Goal: Obtain resource: Obtain resource

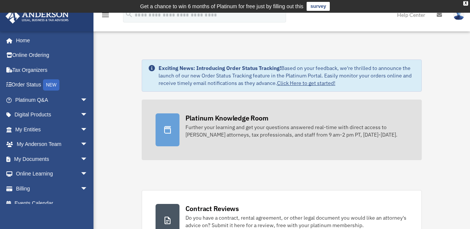
click at [198, 137] on div "Further your learning and get your questions answered real-time with direct acc…" at bounding box center [296, 130] width 223 height 15
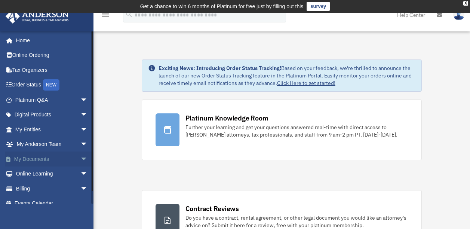
click at [54, 160] on link "My Documents arrow_drop_down" at bounding box center [52, 158] width 94 height 15
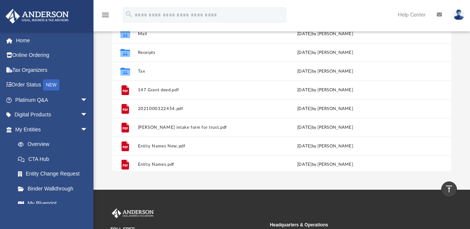
scroll to position [32, 0]
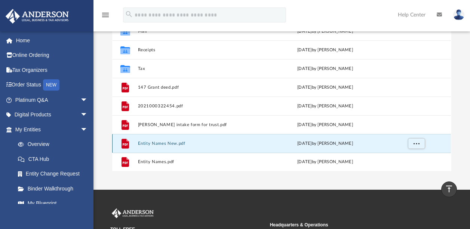
click at [236, 141] on button "Entity Names New.pdf" at bounding box center [199, 143] width 123 height 5
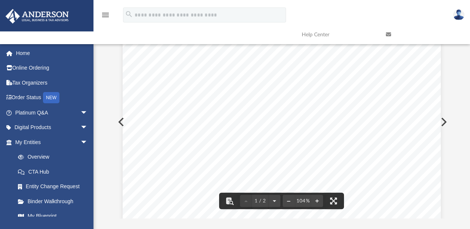
scroll to position [177, 0]
drag, startPoint x: 289, startPoint y: 99, endPoint x: 318, endPoint y: 99, distance: 28.8
click at [318, 99] on span "Oz620, LLC" at bounding box center [306, 100] width 31 height 6
